Goal: Communication & Community: Answer question/provide support

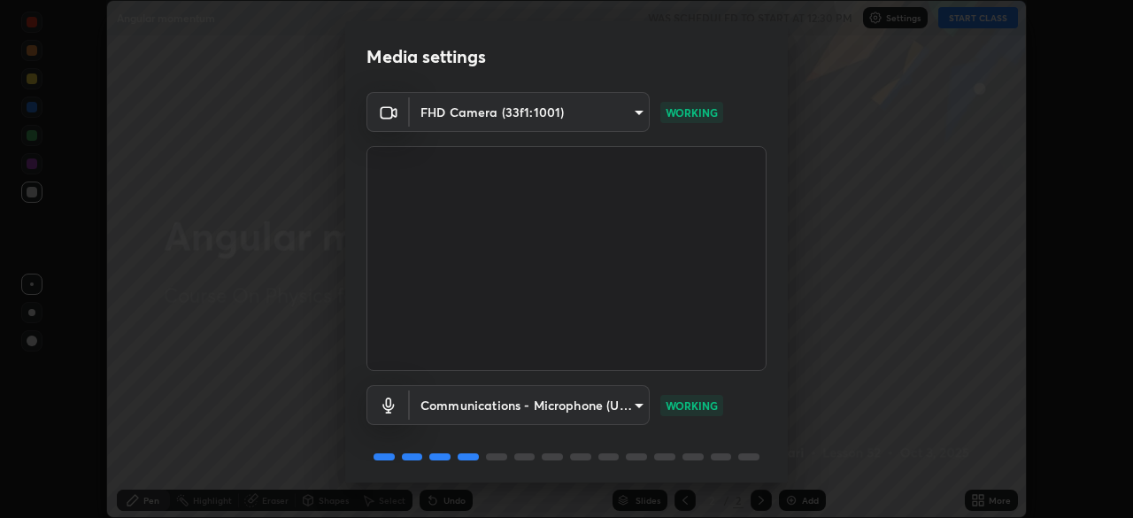
scroll to position [63, 0]
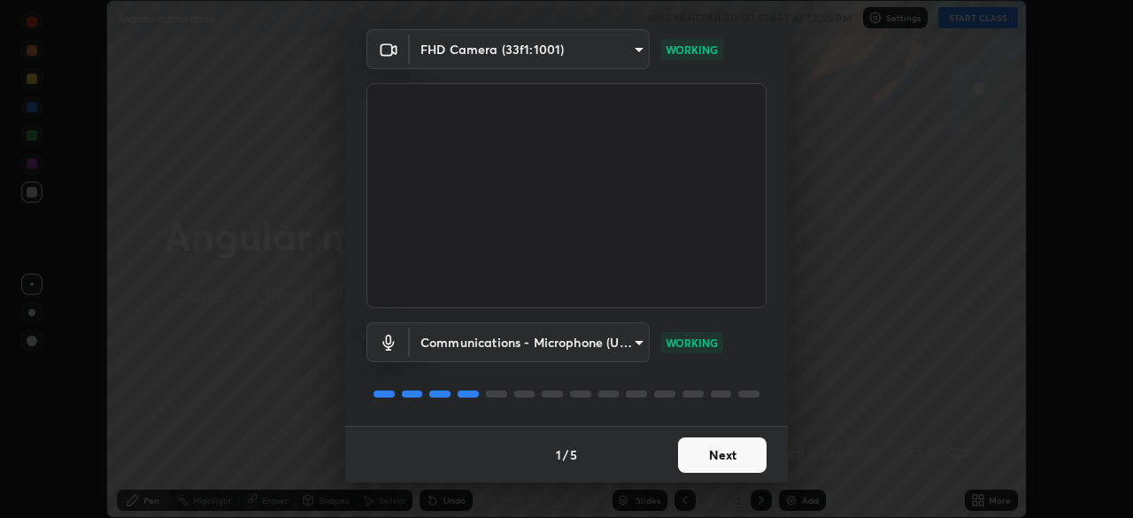
click at [723, 461] on button "Next" at bounding box center [722, 454] width 89 height 35
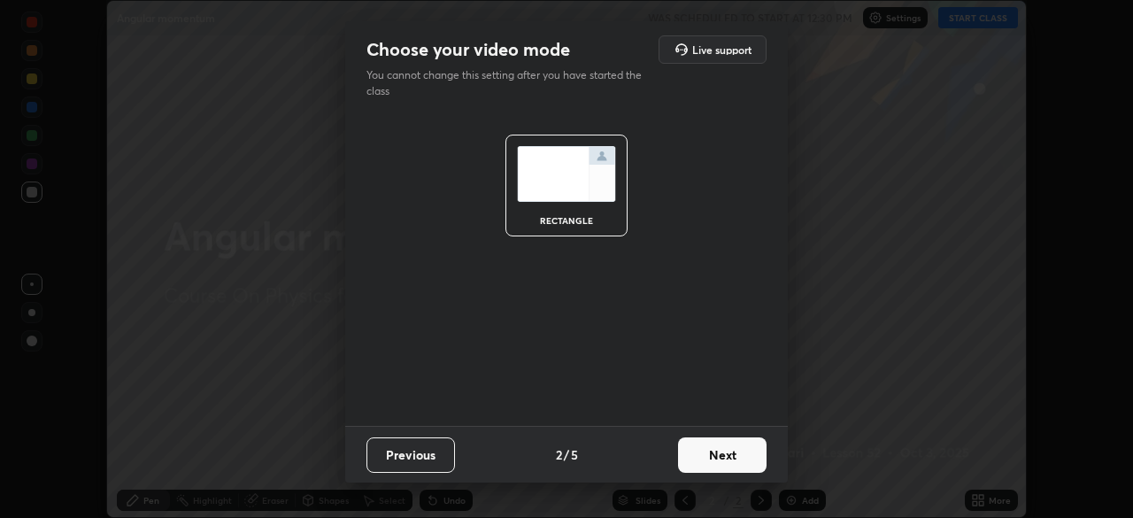
scroll to position [0, 0]
click at [735, 458] on button "Next" at bounding box center [722, 454] width 89 height 35
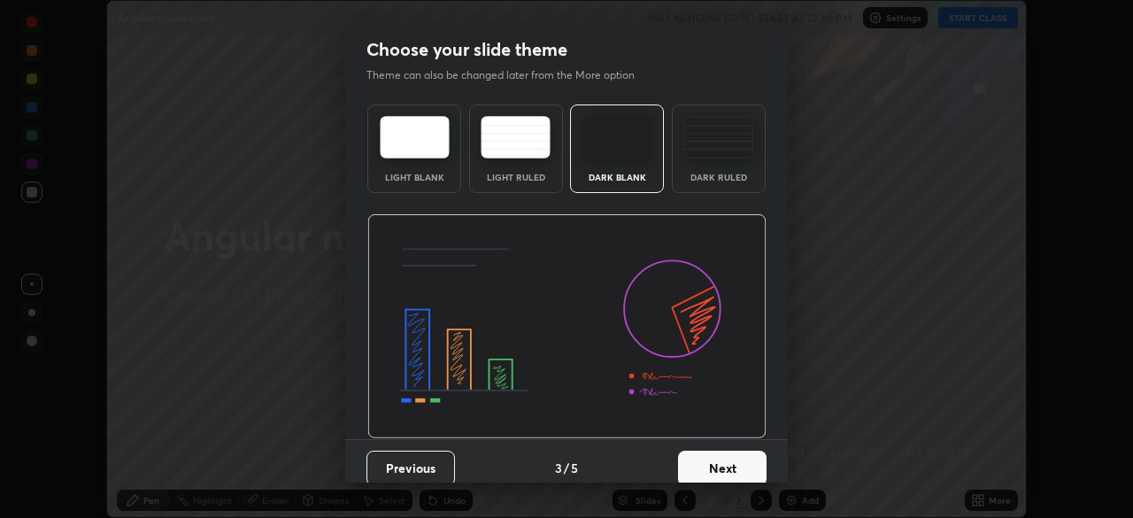
click at [708, 180] on div "Dark Ruled" at bounding box center [718, 177] width 71 height 9
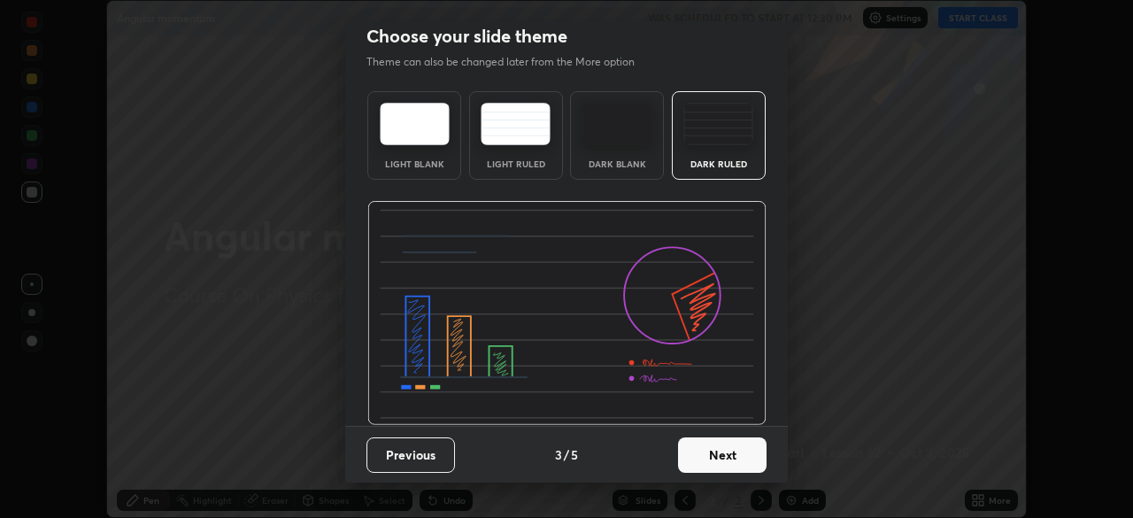
click at [720, 465] on button "Next" at bounding box center [722, 454] width 89 height 35
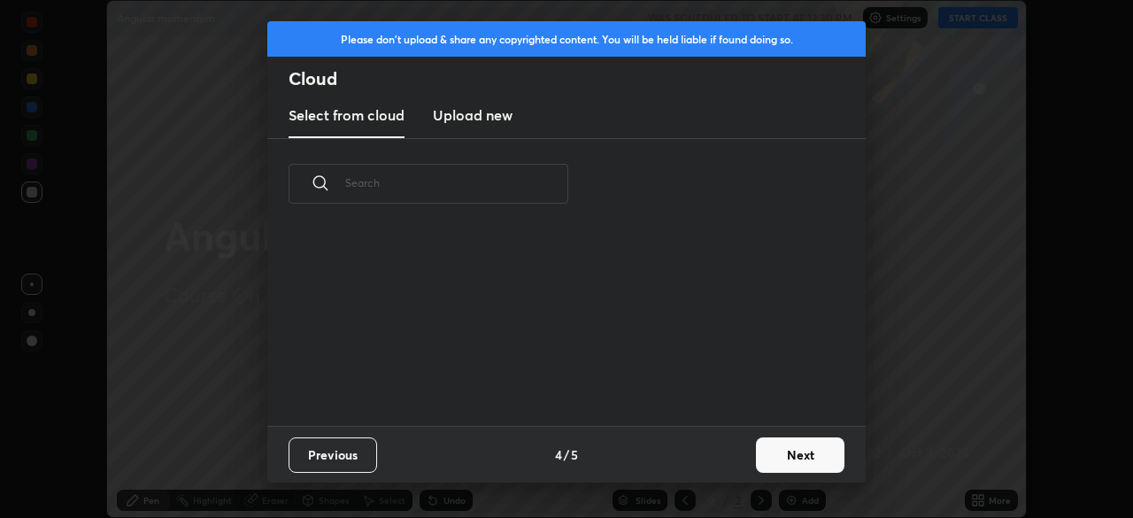
click at [771, 458] on button "Next" at bounding box center [800, 454] width 89 height 35
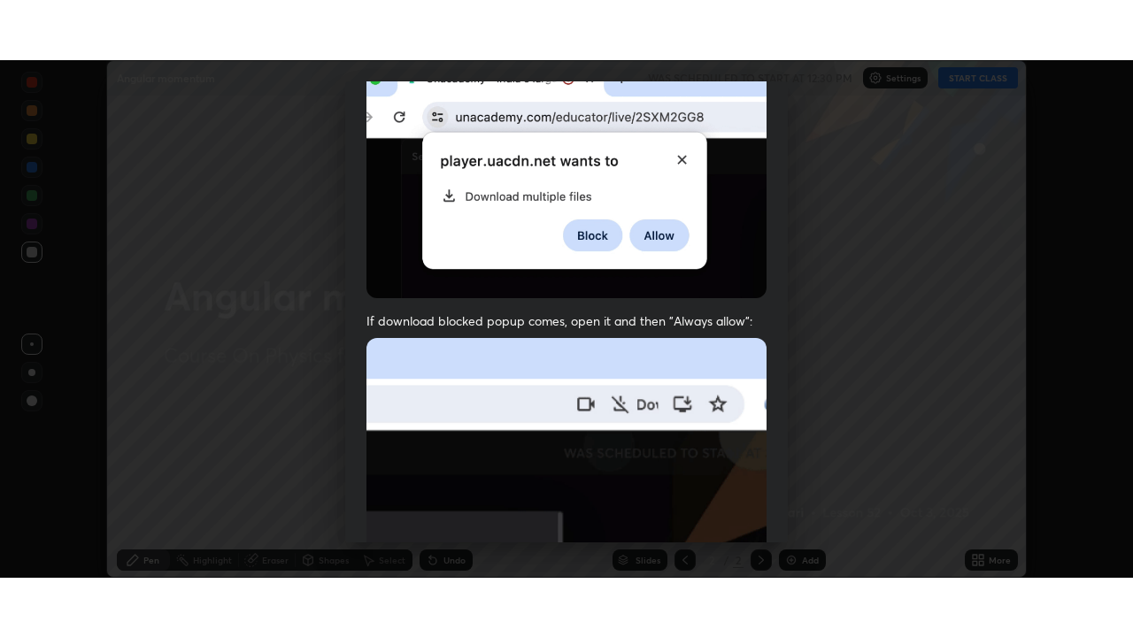
scroll to position [424, 0]
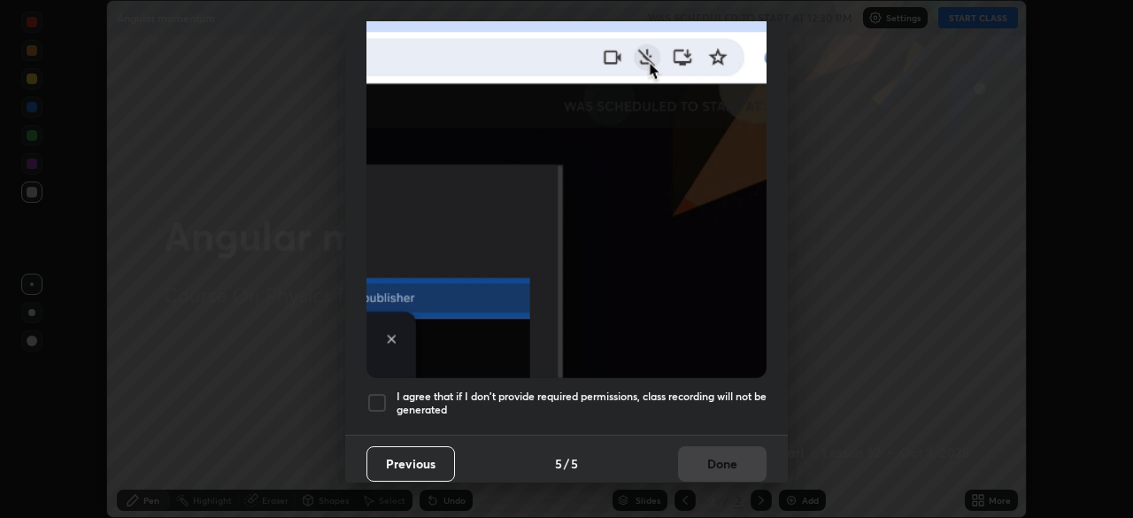
click at [380, 392] on div at bounding box center [376, 402] width 21 height 21
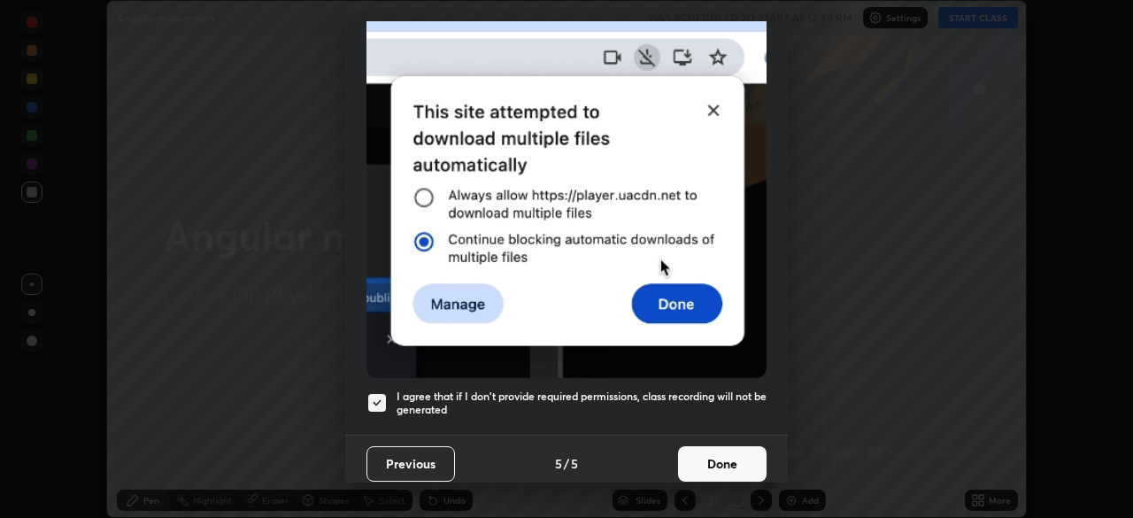
click at [713, 464] on button "Done" at bounding box center [722, 463] width 89 height 35
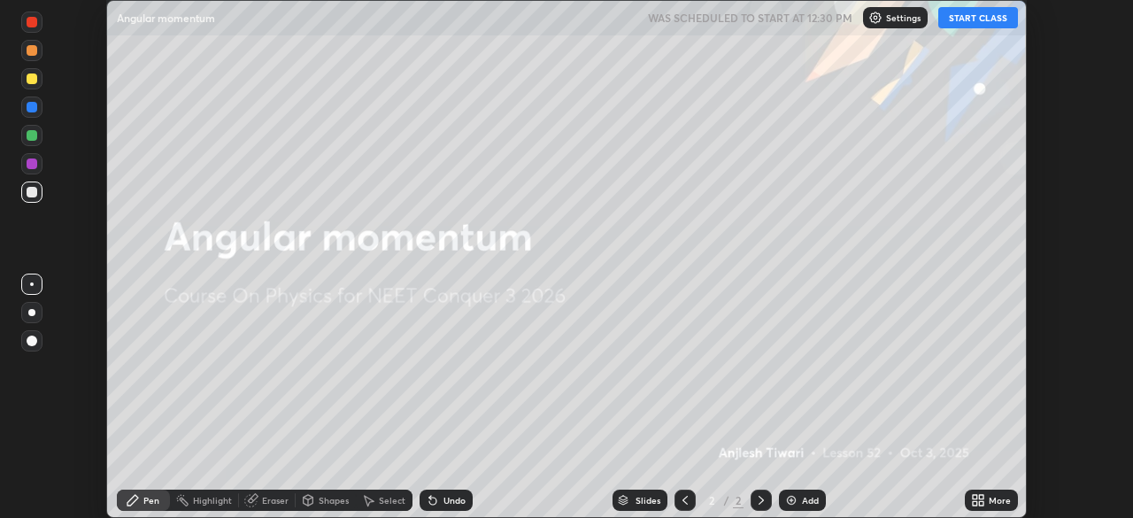
click at [794, 497] on img at bounding box center [791, 500] width 14 height 14
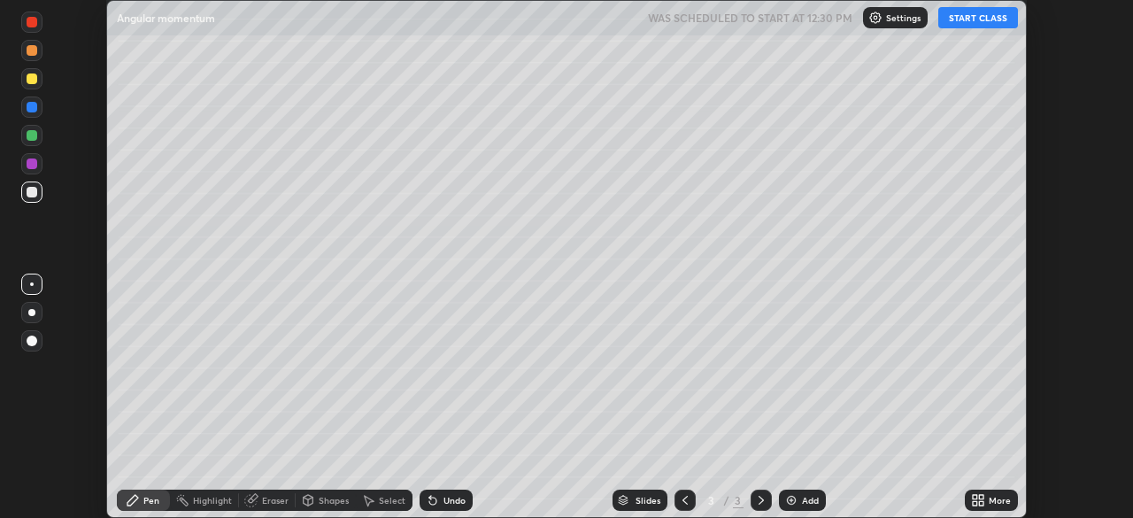
click at [978, 503] on icon at bounding box center [978, 500] width 14 height 14
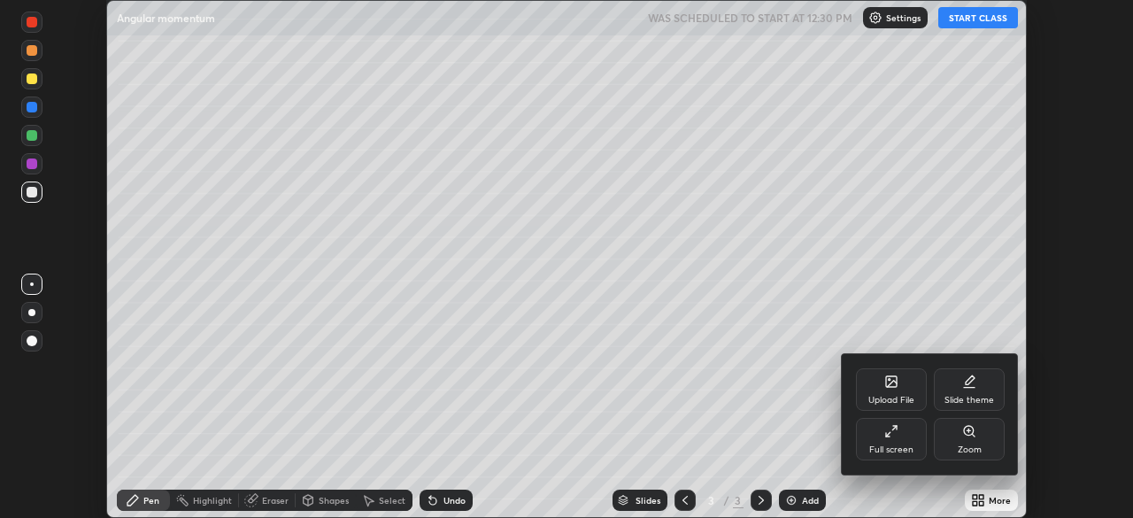
click at [879, 442] on div "Full screen" at bounding box center [891, 439] width 71 height 42
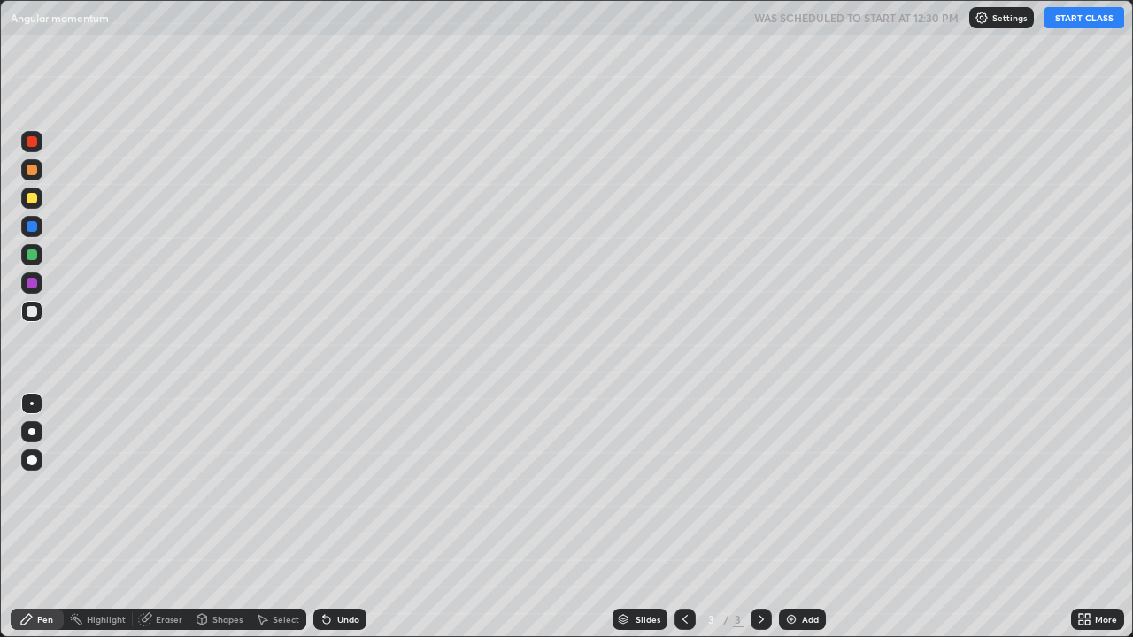
scroll to position [637, 1133]
click at [1077, 27] on button "START CLASS" at bounding box center [1084, 17] width 80 height 21
click at [33, 433] on div at bounding box center [31, 431] width 7 height 7
click at [209, 517] on div "Shapes" at bounding box center [219, 619] width 60 height 21
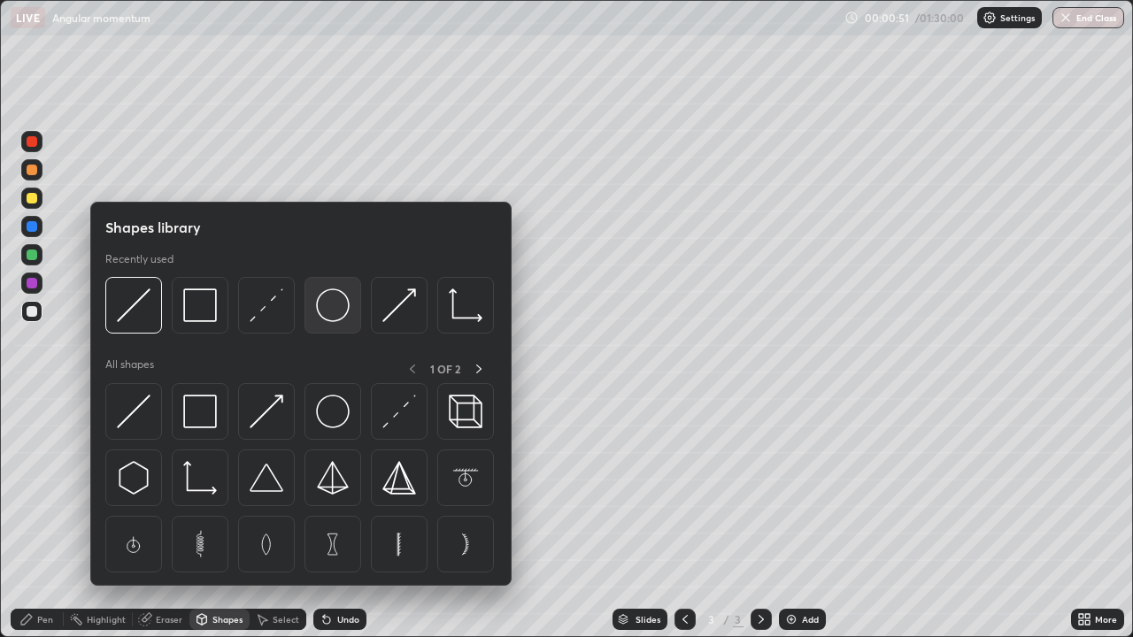
click at [328, 315] on img at bounding box center [333, 306] width 34 height 34
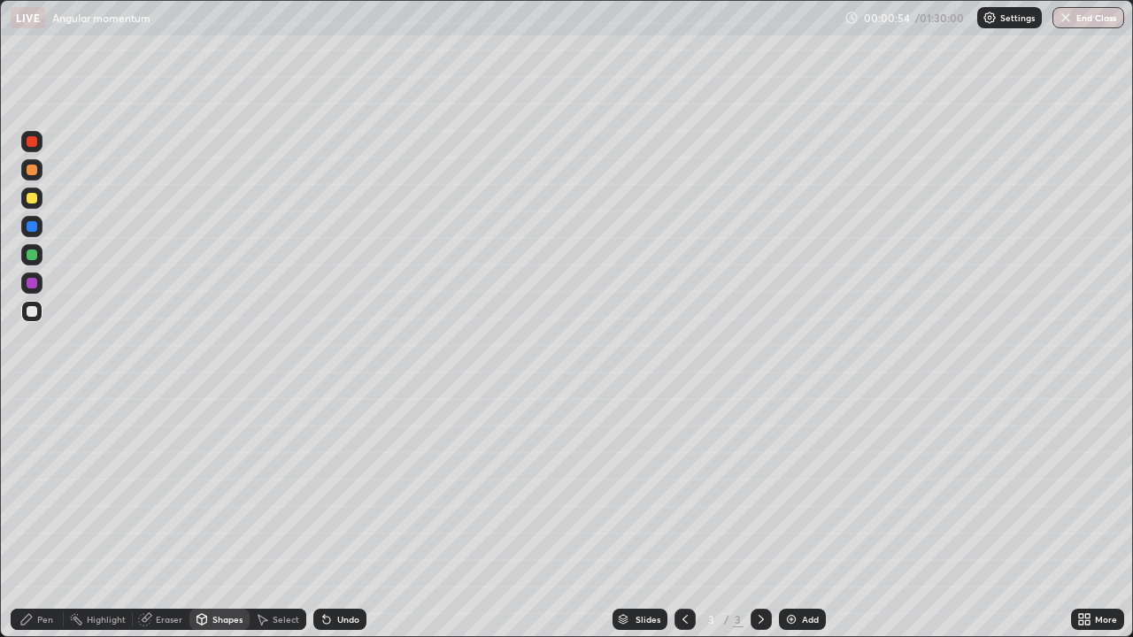
click at [52, 517] on div "Pen" at bounding box center [45, 619] width 16 height 9
click at [274, 517] on div "Select" at bounding box center [286, 619] width 27 height 9
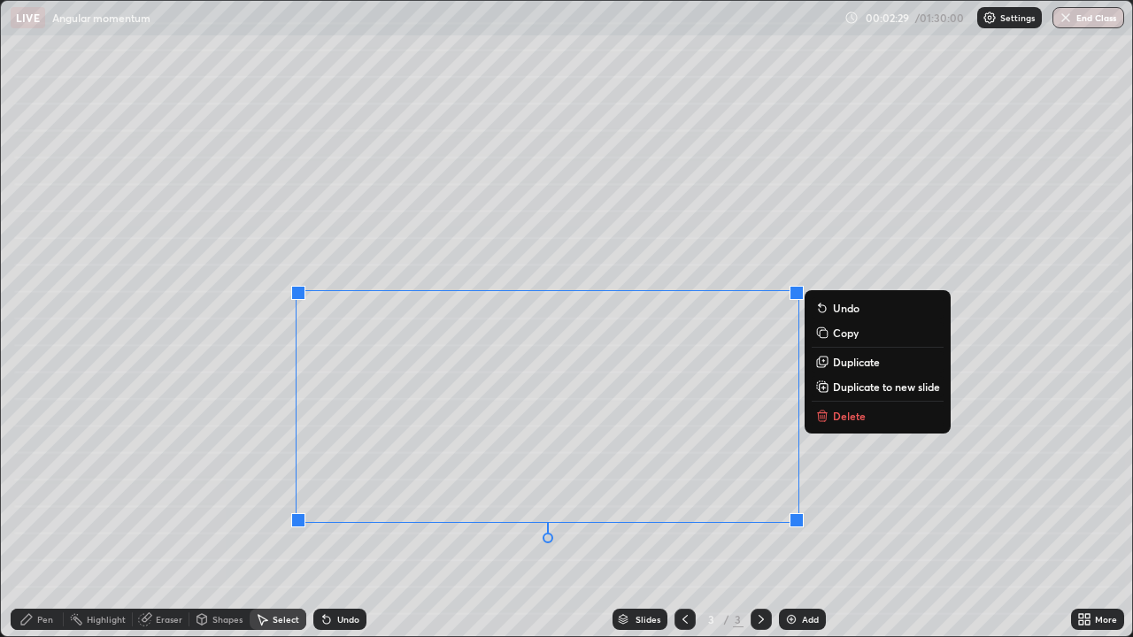
click at [830, 414] on button "Delete" at bounding box center [878, 415] width 132 height 21
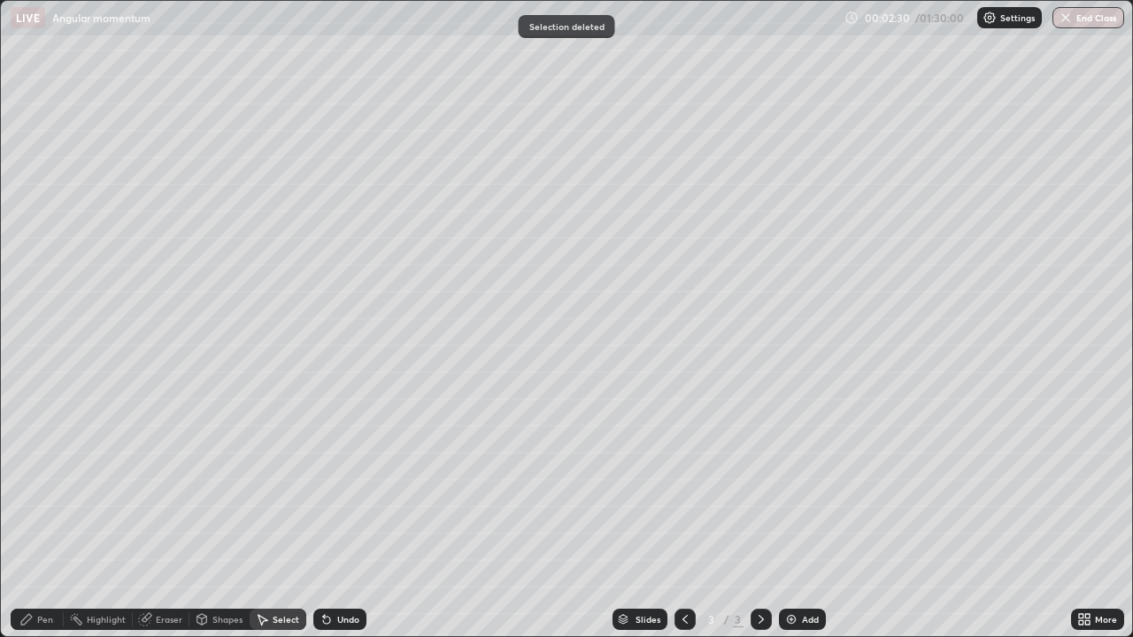
click at [46, 517] on div "Pen" at bounding box center [45, 619] width 16 height 9
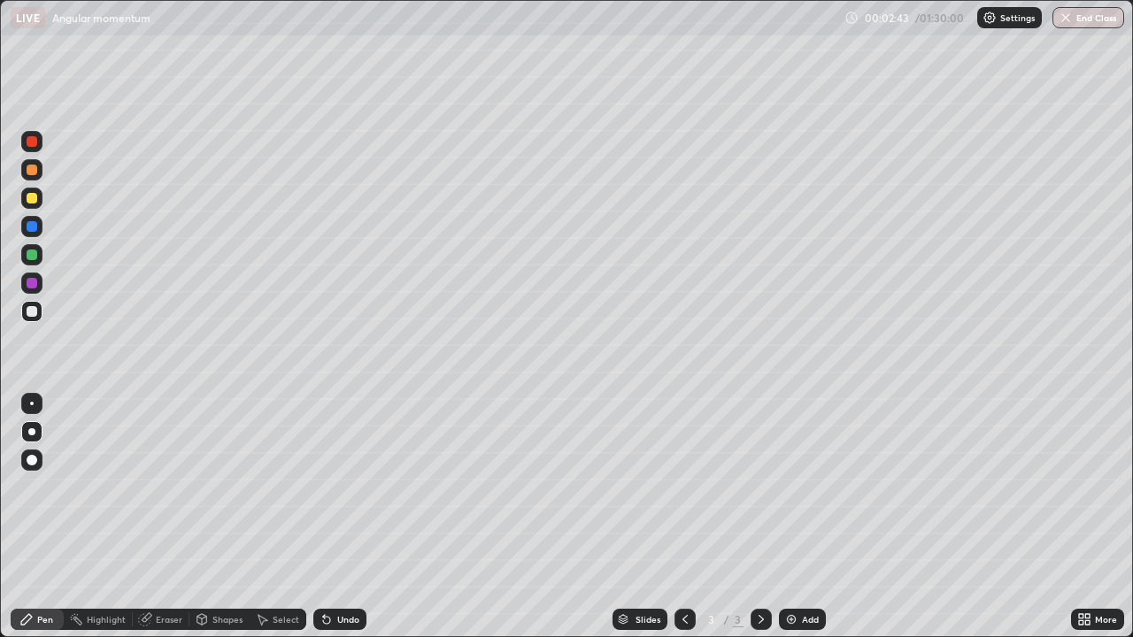
click at [34, 168] on div at bounding box center [32, 170] width 11 height 11
click at [32, 404] on div at bounding box center [32, 404] width 4 height 4
click at [33, 312] on div at bounding box center [32, 311] width 11 height 11
click at [39, 259] on div at bounding box center [31, 254] width 21 height 21
click at [36, 197] on div at bounding box center [32, 198] width 11 height 11
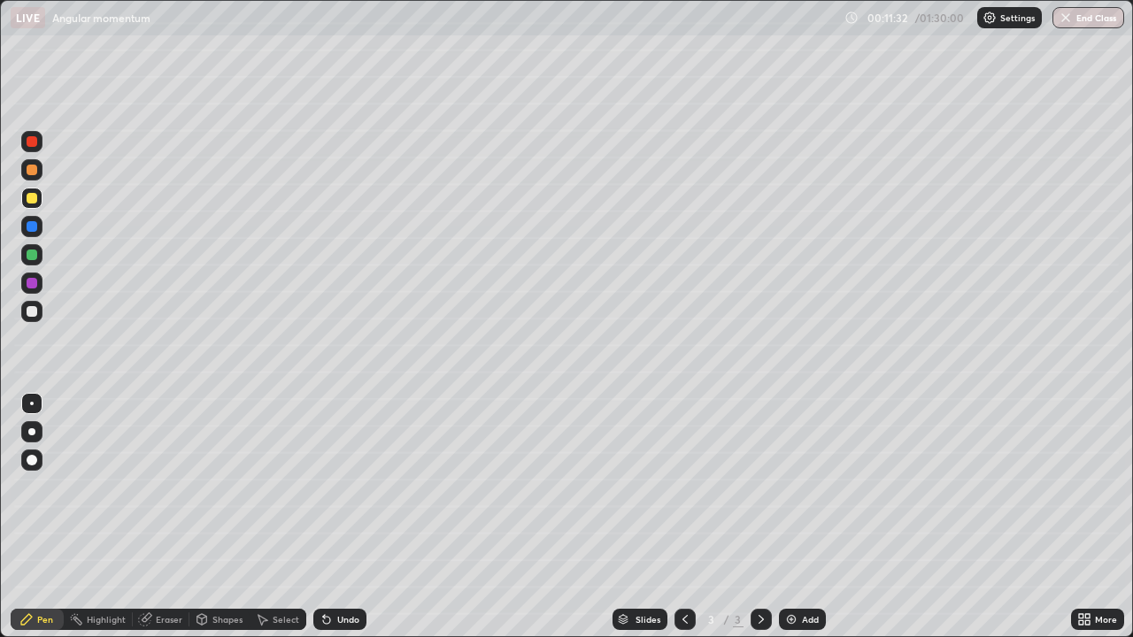
click at [34, 319] on div at bounding box center [31, 311] width 21 height 21
click at [345, 517] on div "Undo" at bounding box center [348, 619] width 22 height 9
click at [341, 517] on div "Undo" at bounding box center [339, 619] width 53 height 21
click at [32, 432] on div at bounding box center [31, 431] width 7 height 7
click at [797, 517] on img at bounding box center [791, 619] width 14 height 14
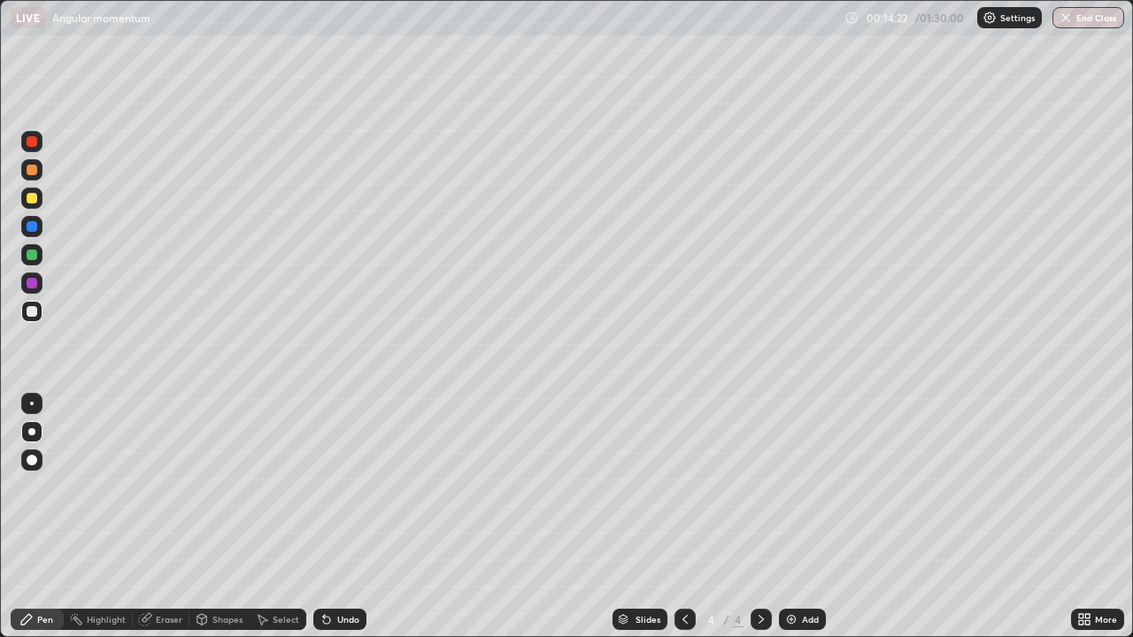
click at [323, 517] on icon at bounding box center [324, 616] width 2 height 2
click at [34, 151] on div at bounding box center [31, 141] width 21 height 21
click at [32, 312] on div at bounding box center [32, 311] width 11 height 11
click at [32, 404] on div at bounding box center [32, 404] width 4 height 4
click at [32, 201] on div at bounding box center [32, 198] width 11 height 11
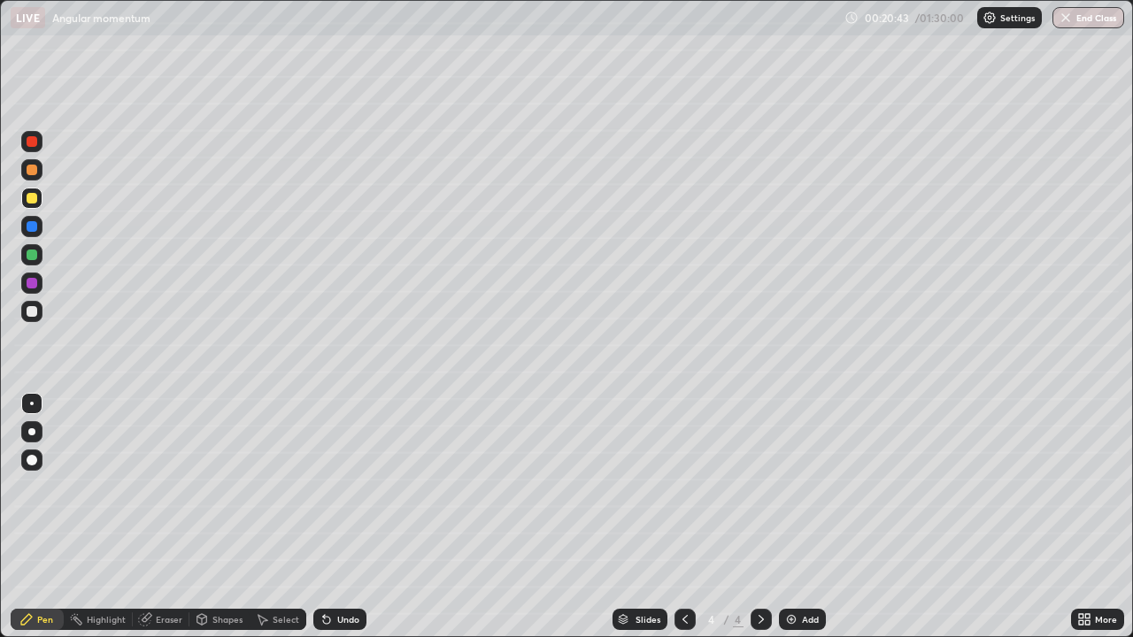
click at [30, 424] on div at bounding box center [31, 431] width 21 height 21
click at [33, 312] on div at bounding box center [32, 311] width 11 height 11
click at [36, 198] on div at bounding box center [32, 198] width 11 height 11
click at [335, 517] on div "Undo" at bounding box center [339, 619] width 53 height 21
click at [337, 517] on div "Undo" at bounding box center [348, 619] width 22 height 9
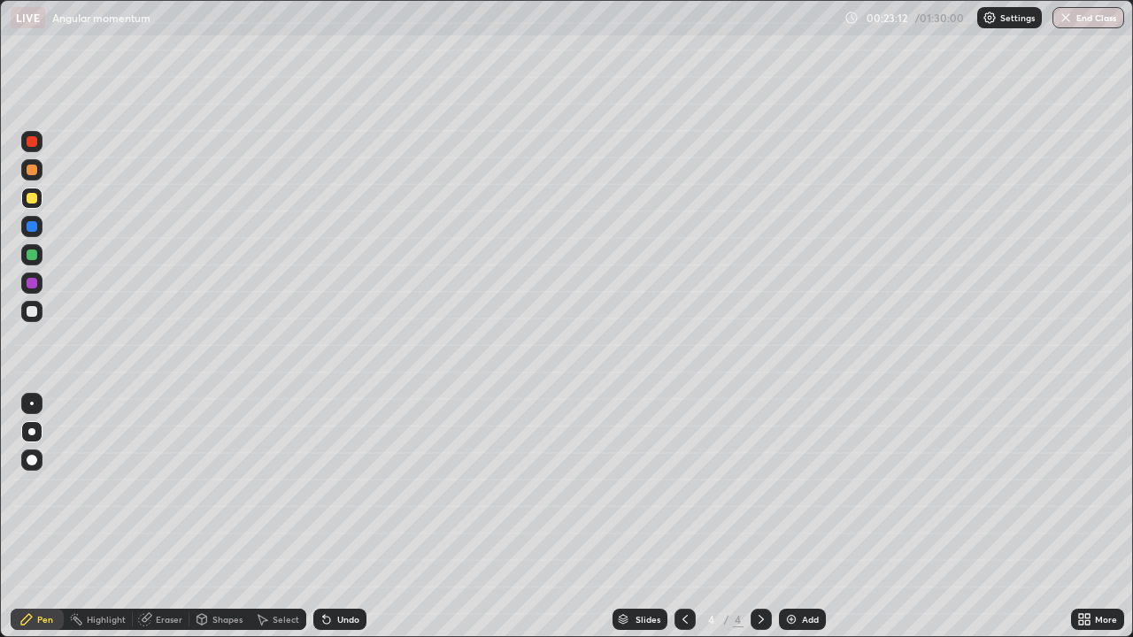
click at [337, 517] on div "Undo" at bounding box center [348, 619] width 22 height 9
click at [791, 517] on img at bounding box center [791, 619] width 14 height 14
click at [225, 517] on div "Shapes" at bounding box center [227, 619] width 30 height 9
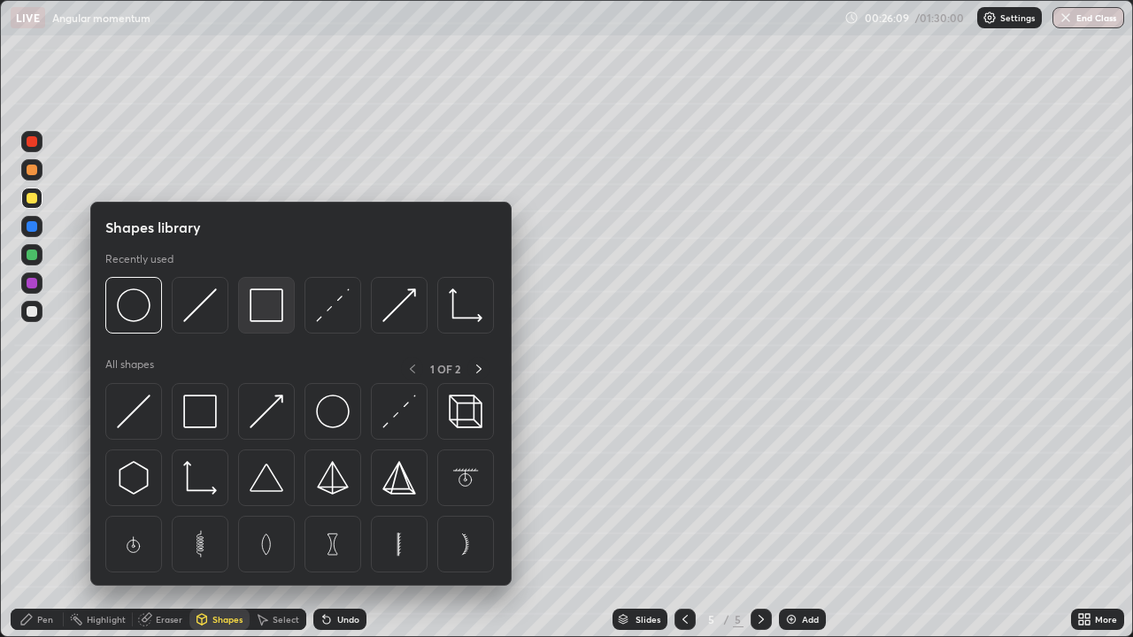
click at [275, 329] on div at bounding box center [266, 305] width 57 height 57
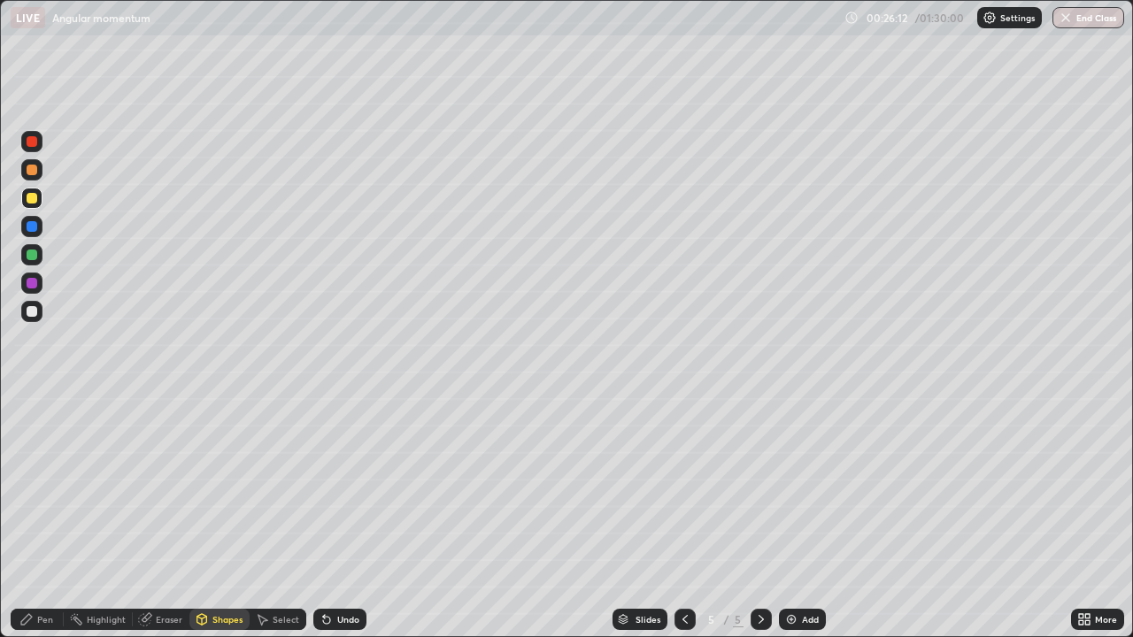
click at [323, 517] on icon at bounding box center [324, 616] width 2 height 2
click at [39, 312] on div at bounding box center [31, 311] width 21 height 21
click at [212, 517] on div "Shapes" at bounding box center [227, 619] width 30 height 9
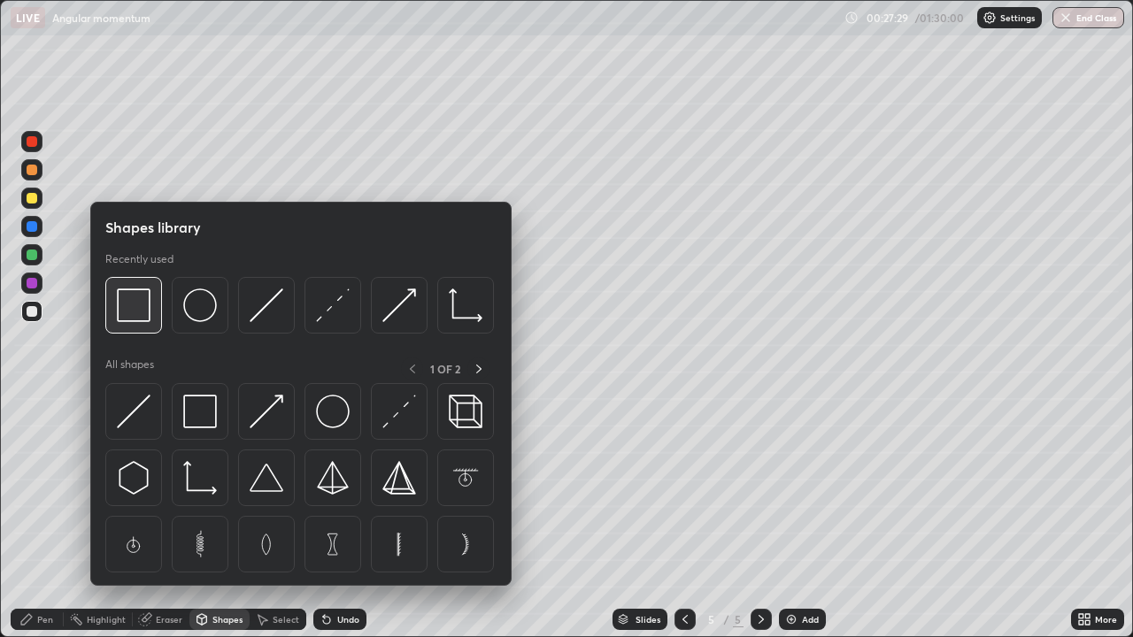
click at [150, 328] on div at bounding box center [133, 305] width 57 height 57
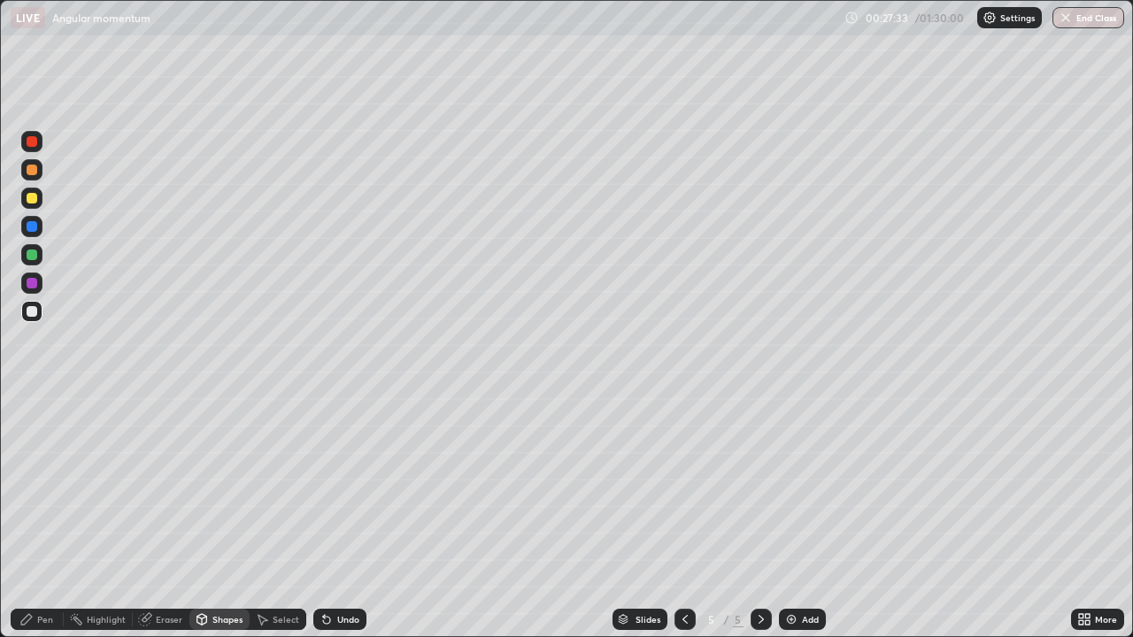
click at [49, 517] on div "Pen" at bounding box center [45, 619] width 16 height 9
click at [273, 517] on div "Select" at bounding box center [286, 619] width 27 height 9
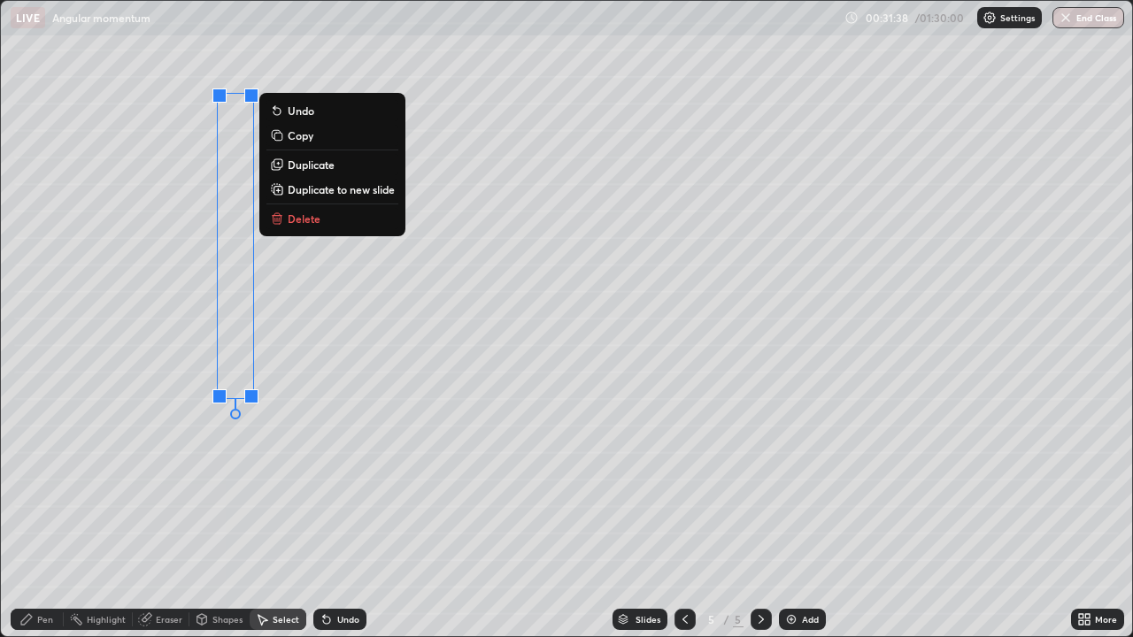
click at [314, 168] on p "Duplicate" at bounding box center [311, 165] width 47 height 14
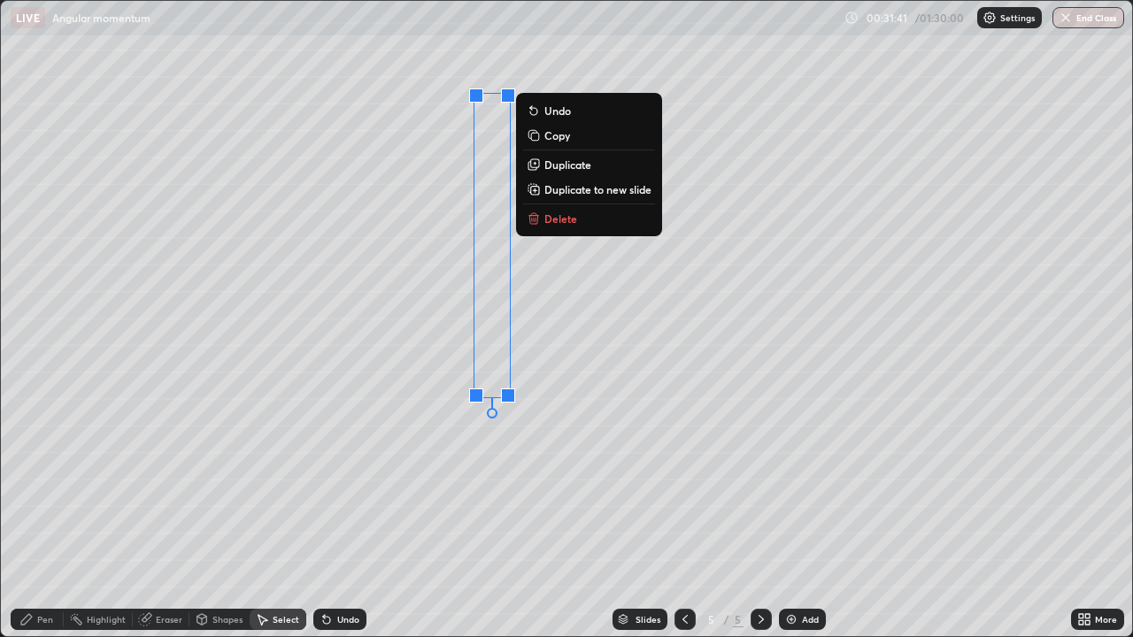
click at [23, 517] on icon at bounding box center [26, 619] width 11 height 11
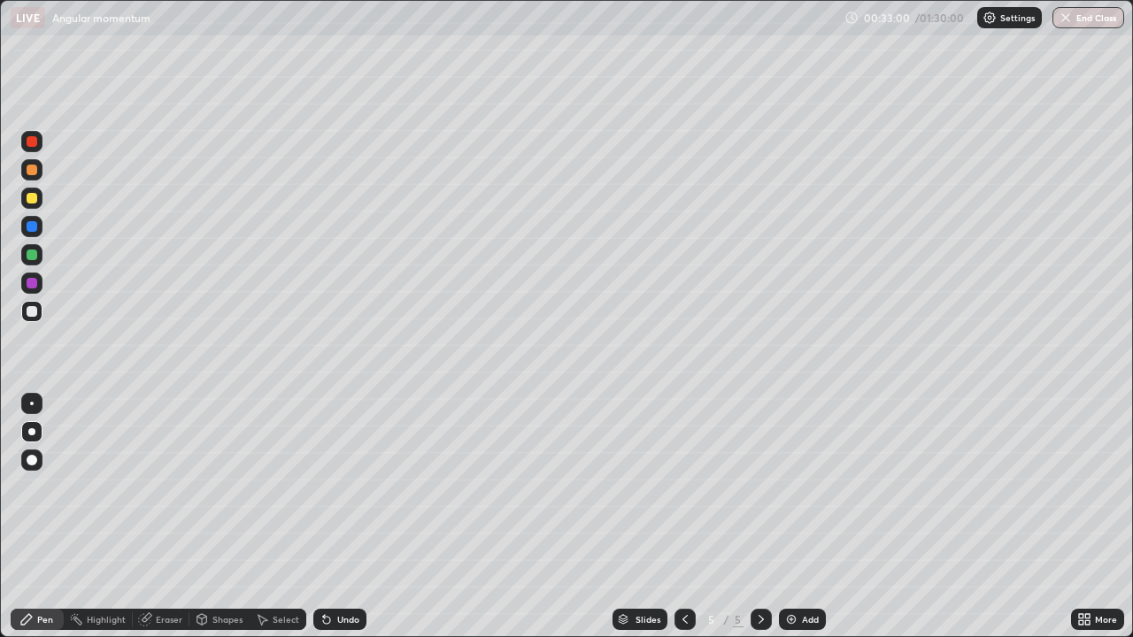
click at [35, 205] on div at bounding box center [31, 198] width 21 height 21
click at [32, 256] on div at bounding box center [32, 255] width 11 height 11
click at [32, 404] on div at bounding box center [32, 404] width 4 height 4
click at [35, 196] on div at bounding box center [32, 198] width 11 height 11
click at [32, 172] on div at bounding box center [32, 170] width 11 height 11
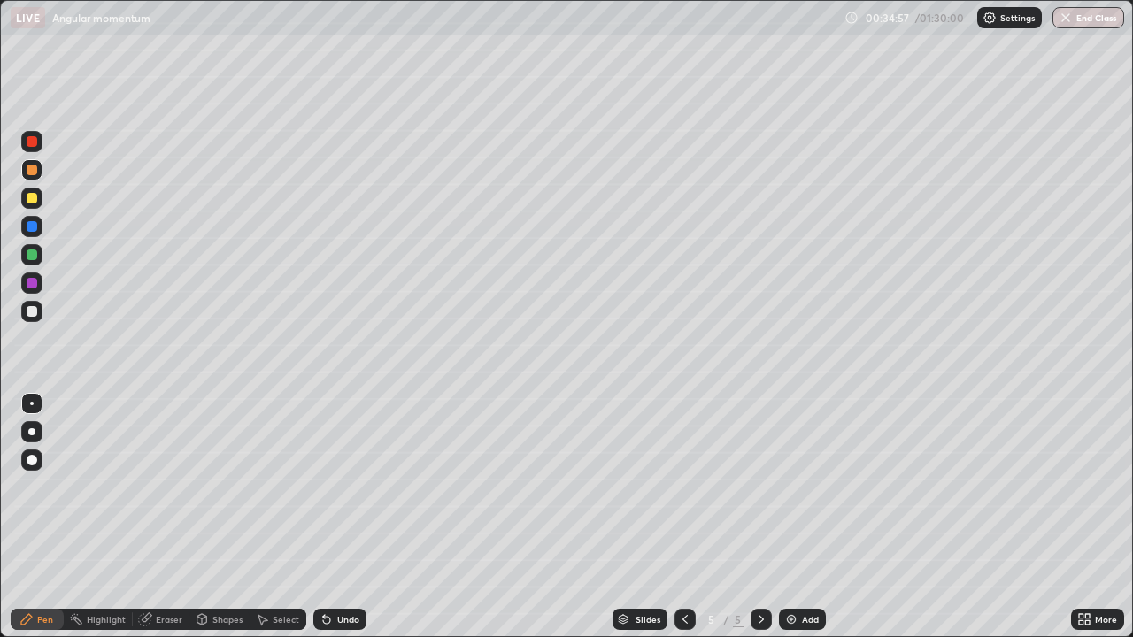
click at [35, 434] on div at bounding box center [31, 431] width 21 height 21
click at [792, 517] on img at bounding box center [791, 619] width 14 height 14
click at [38, 317] on div at bounding box center [31, 311] width 21 height 21
click at [222, 517] on div "Shapes" at bounding box center [227, 619] width 30 height 9
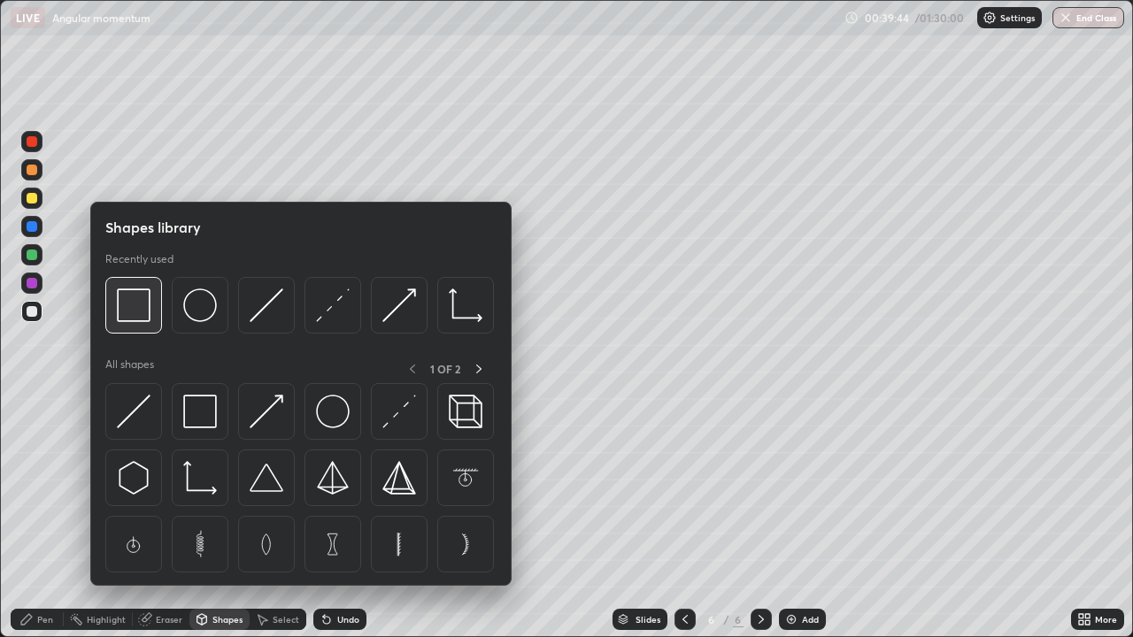
click at [138, 326] on div at bounding box center [133, 305] width 57 height 57
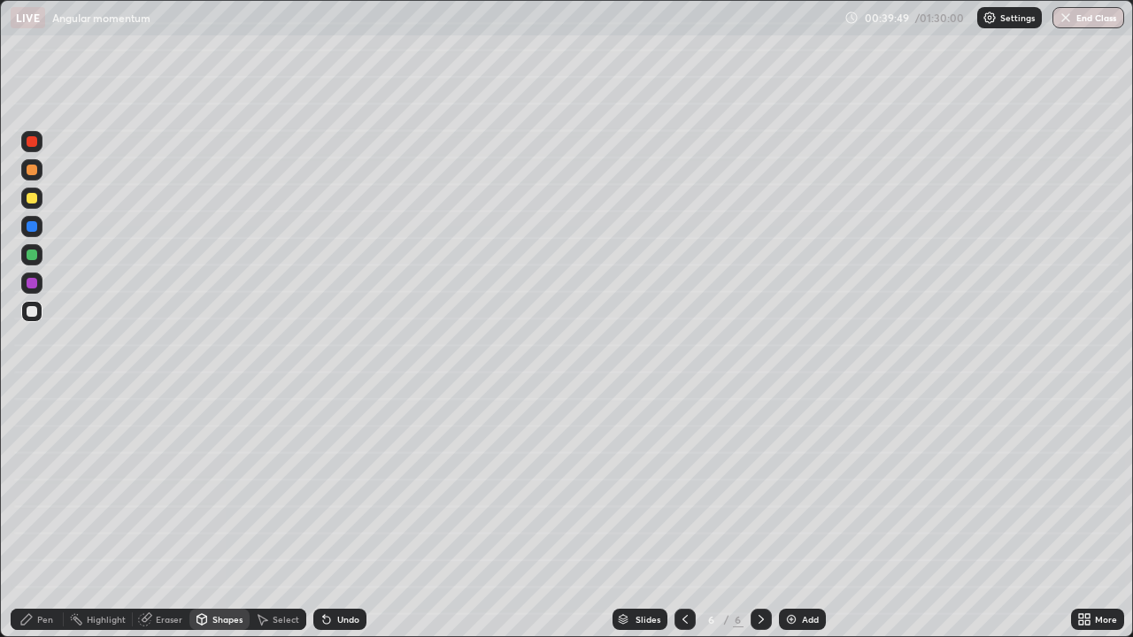
click at [46, 517] on div "Pen" at bounding box center [45, 619] width 16 height 9
click at [323, 517] on icon at bounding box center [324, 616] width 2 height 2
click at [229, 517] on div "Shapes" at bounding box center [227, 619] width 30 height 9
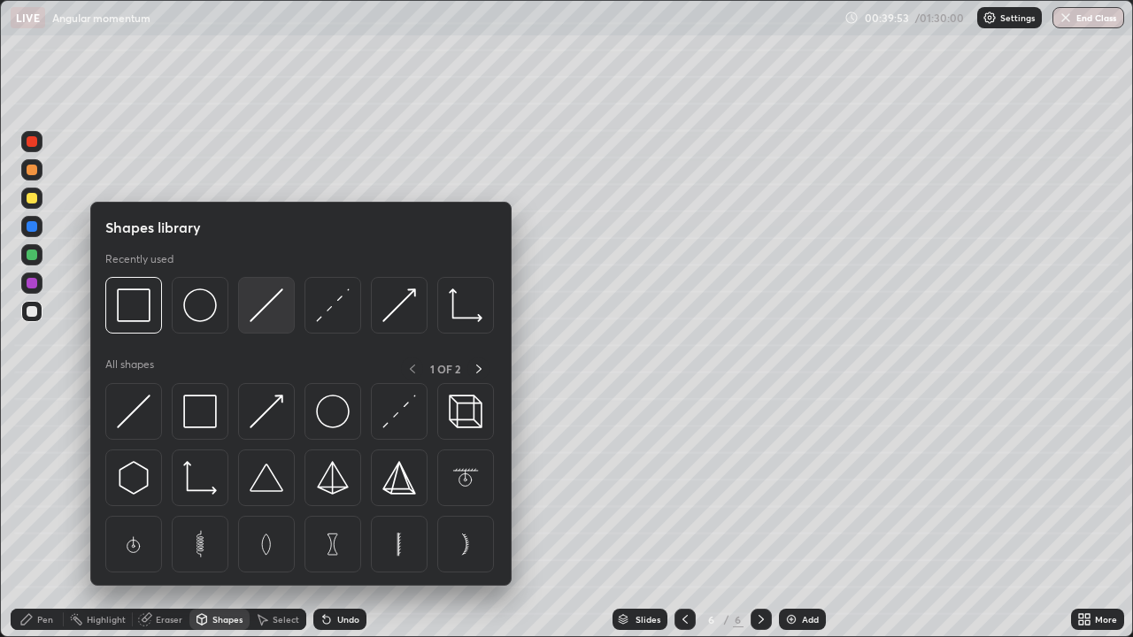
click at [265, 307] on img at bounding box center [267, 306] width 34 height 34
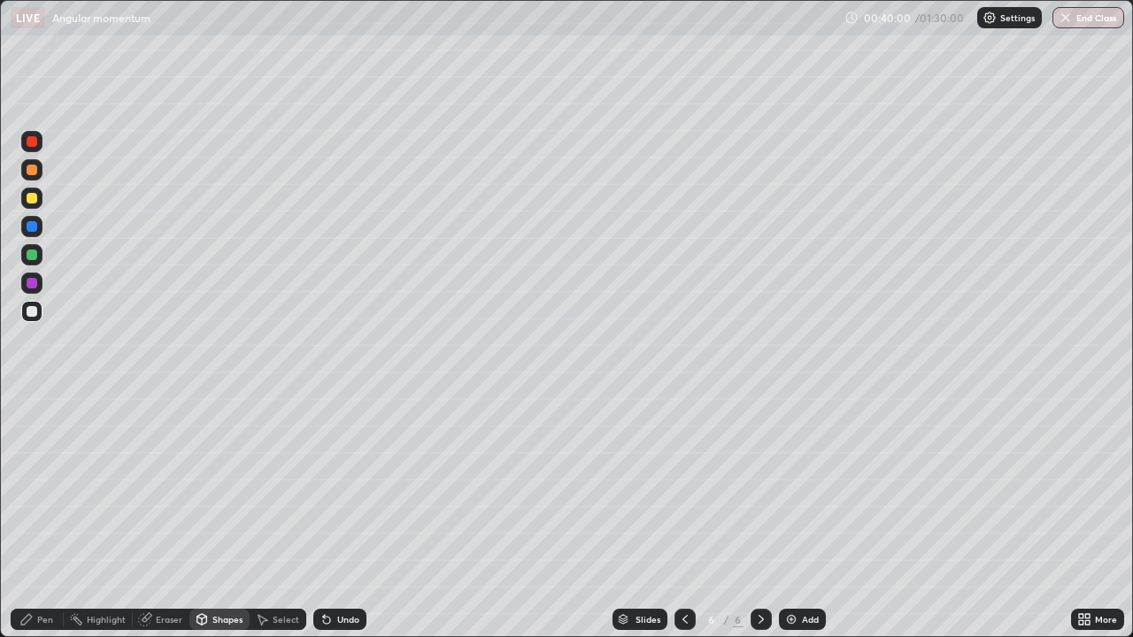
click at [34, 517] on div "Pen" at bounding box center [37, 619] width 53 height 21
click at [170, 517] on div "Eraser" at bounding box center [161, 619] width 57 height 21
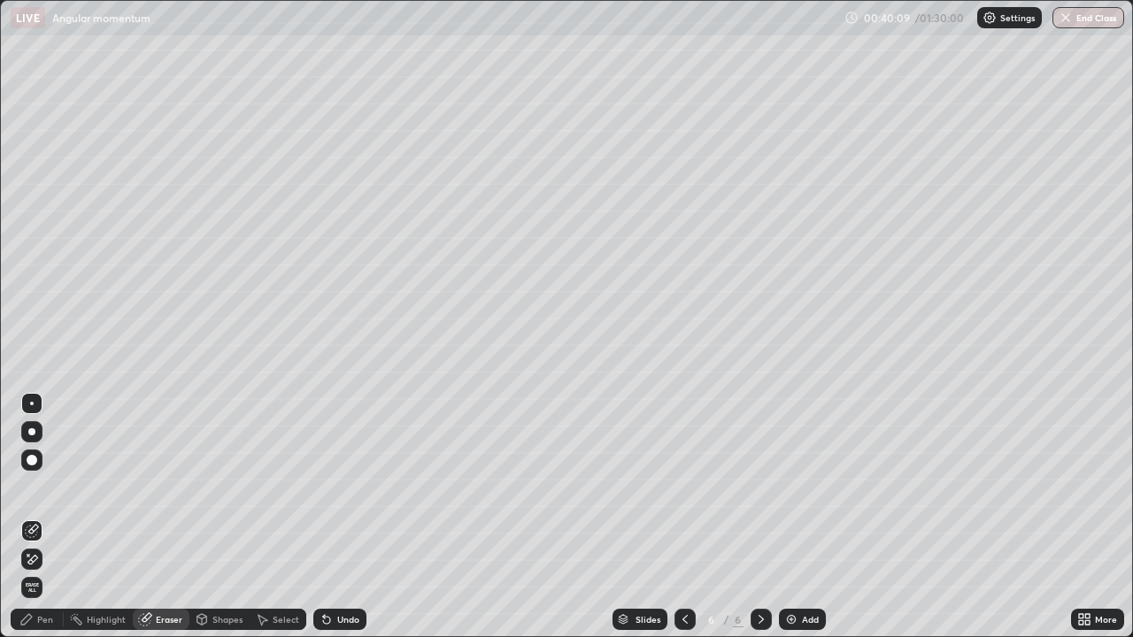
click at [42, 517] on div "Pen" at bounding box center [37, 619] width 53 height 21
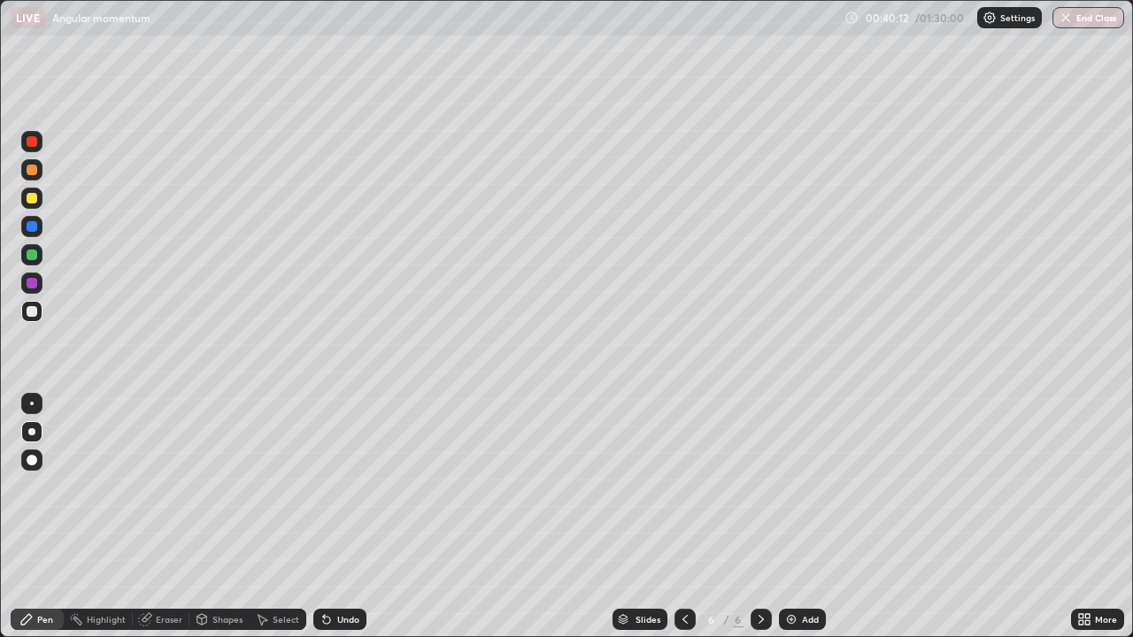
click at [685, 517] on icon at bounding box center [684, 619] width 5 height 9
click at [759, 517] on icon at bounding box center [761, 619] width 14 height 14
click at [32, 199] on div at bounding box center [32, 198] width 11 height 11
click at [30, 258] on div at bounding box center [32, 255] width 11 height 11
click at [30, 313] on div at bounding box center [32, 311] width 11 height 11
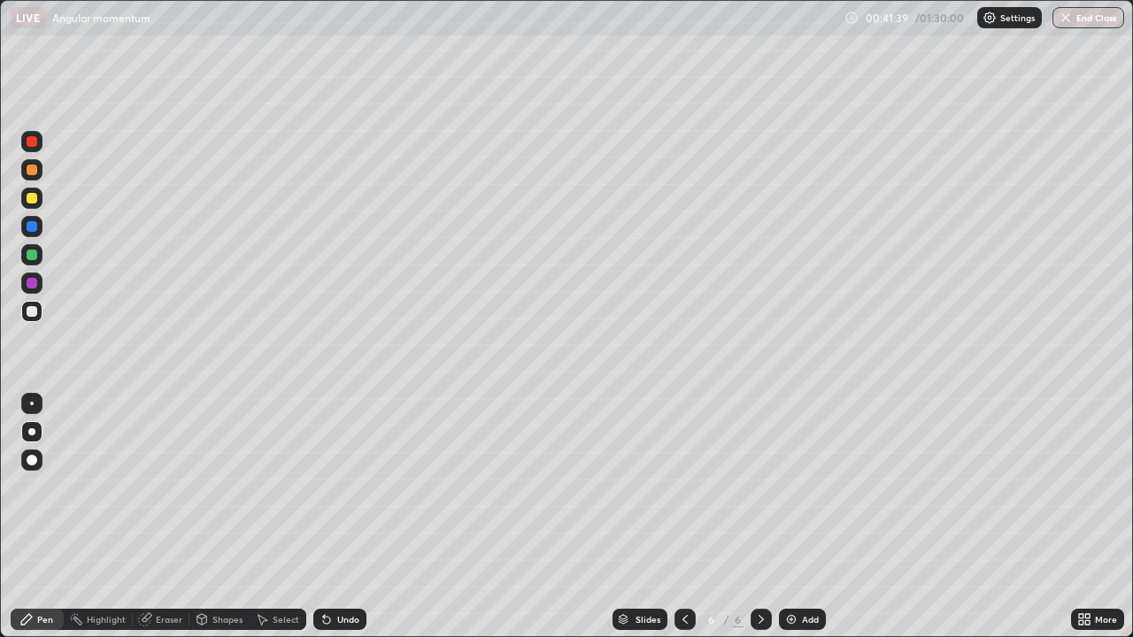
click at [690, 517] on div at bounding box center [684, 619] width 21 height 21
click at [759, 517] on icon at bounding box center [761, 619] width 14 height 14
click at [685, 517] on icon at bounding box center [685, 619] width 14 height 14
click at [759, 517] on icon at bounding box center [761, 619] width 14 height 14
click at [684, 517] on icon at bounding box center [685, 619] width 14 height 14
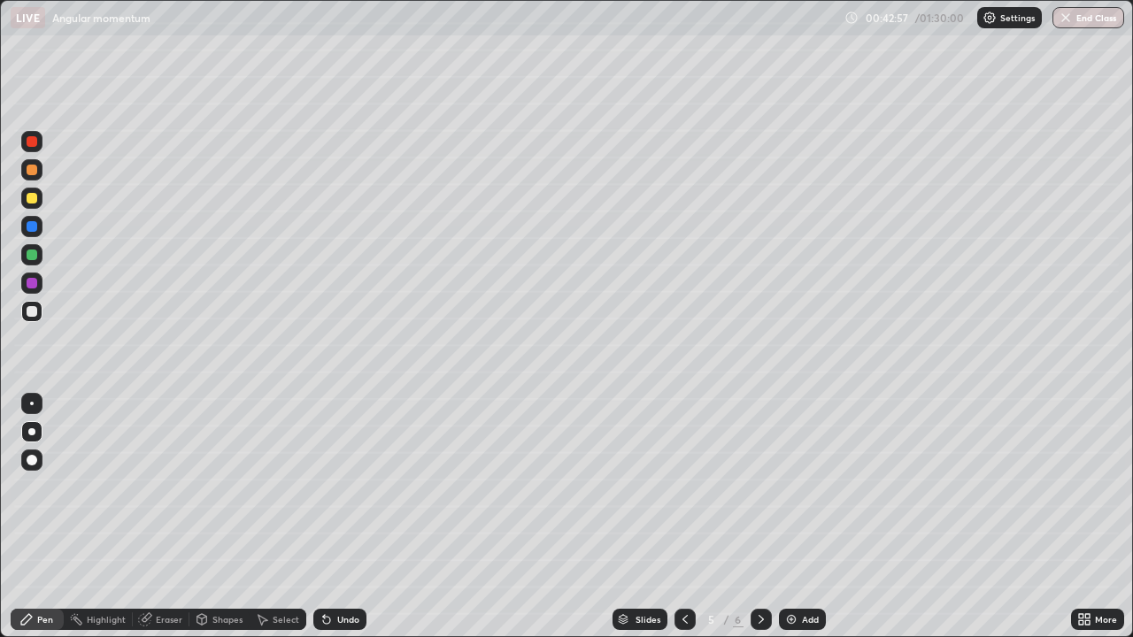
click at [760, 517] on icon at bounding box center [761, 619] width 5 height 9
click at [32, 254] on div at bounding box center [32, 255] width 11 height 11
click at [343, 517] on div "Undo" at bounding box center [339, 619] width 53 height 21
click at [31, 319] on div at bounding box center [31, 311] width 21 height 21
click at [1078, 20] on button "End Class" at bounding box center [1088, 17] width 72 height 21
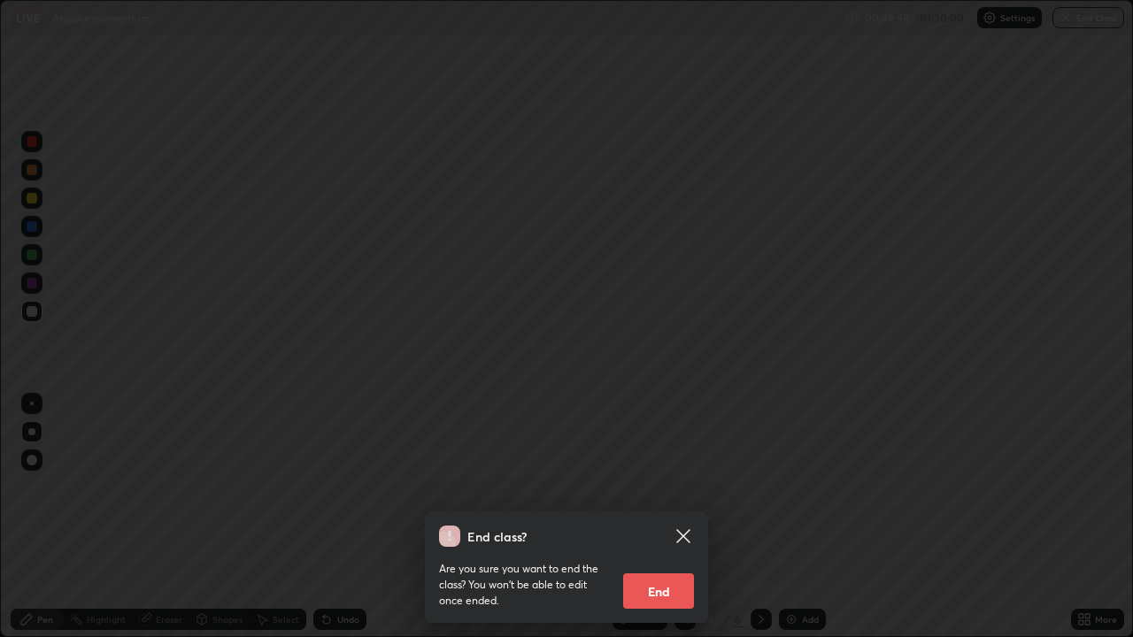
click at [672, 517] on button "End" at bounding box center [658, 591] width 71 height 35
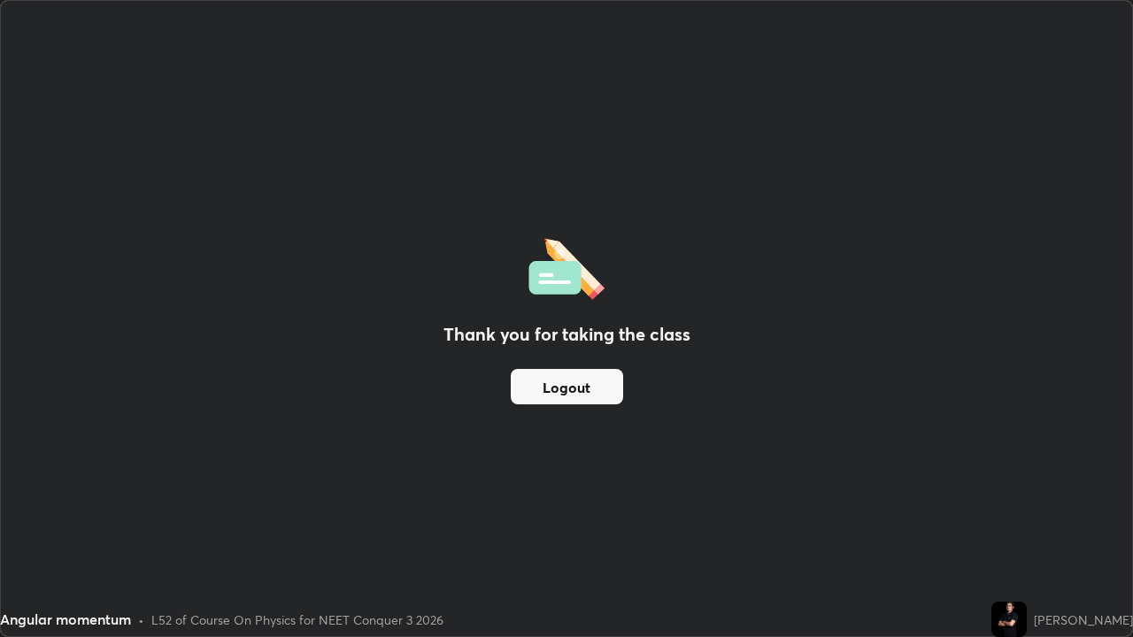
click at [588, 389] on button "Logout" at bounding box center [567, 386] width 112 height 35
